Goal: Find specific page/section: Find specific page/section

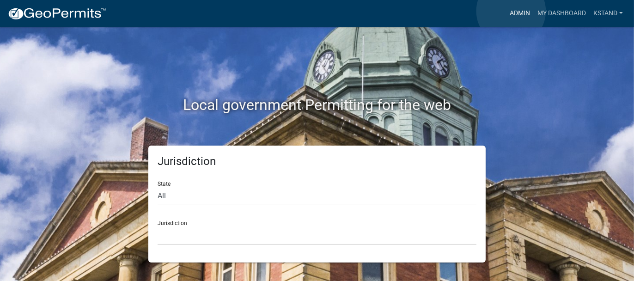
click at [511, 11] on link "Admin" at bounding box center [520, 14] width 28 height 18
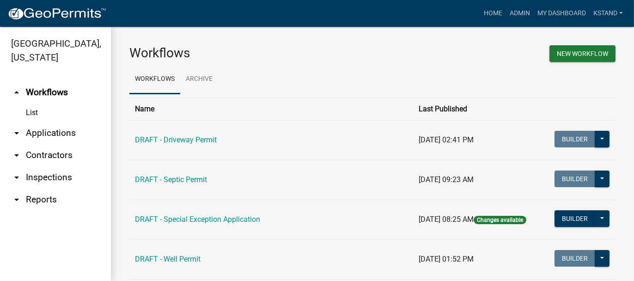
click at [36, 136] on link "arrow_drop_down Applications" at bounding box center [55, 133] width 111 height 22
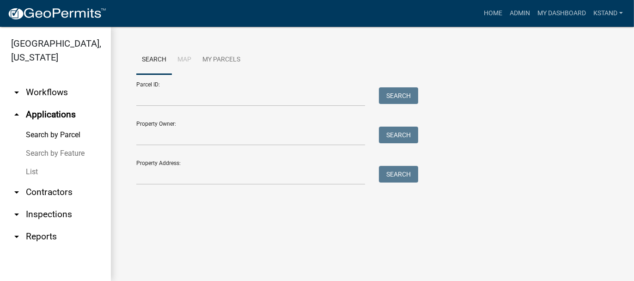
click at [32, 173] on link "List" at bounding box center [55, 172] width 111 height 18
